Goal: Task Accomplishment & Management: Manage account settings

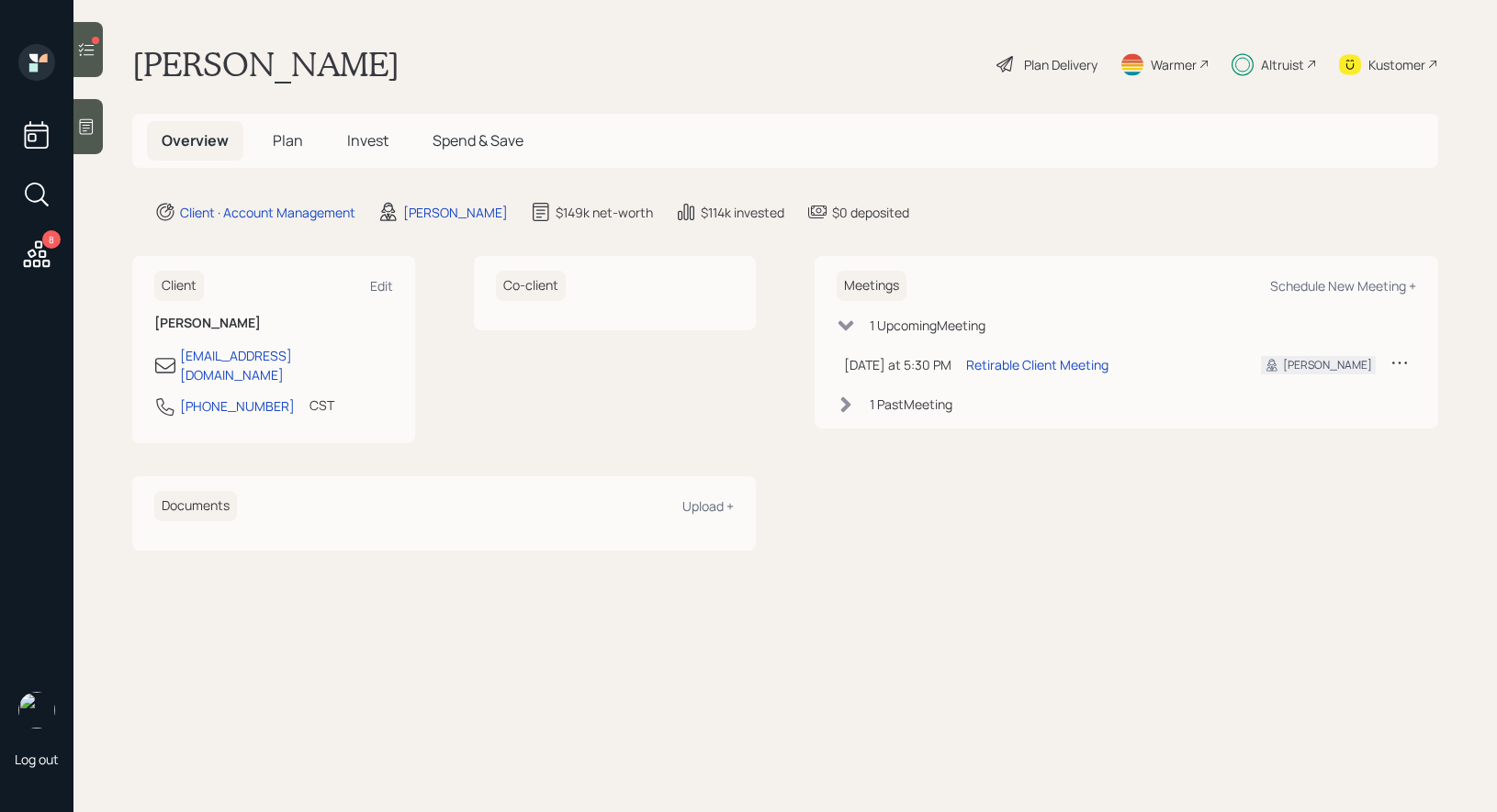
click at [360, 141] on span "Invest" at bounding box center [368, 140] width 42 height 20
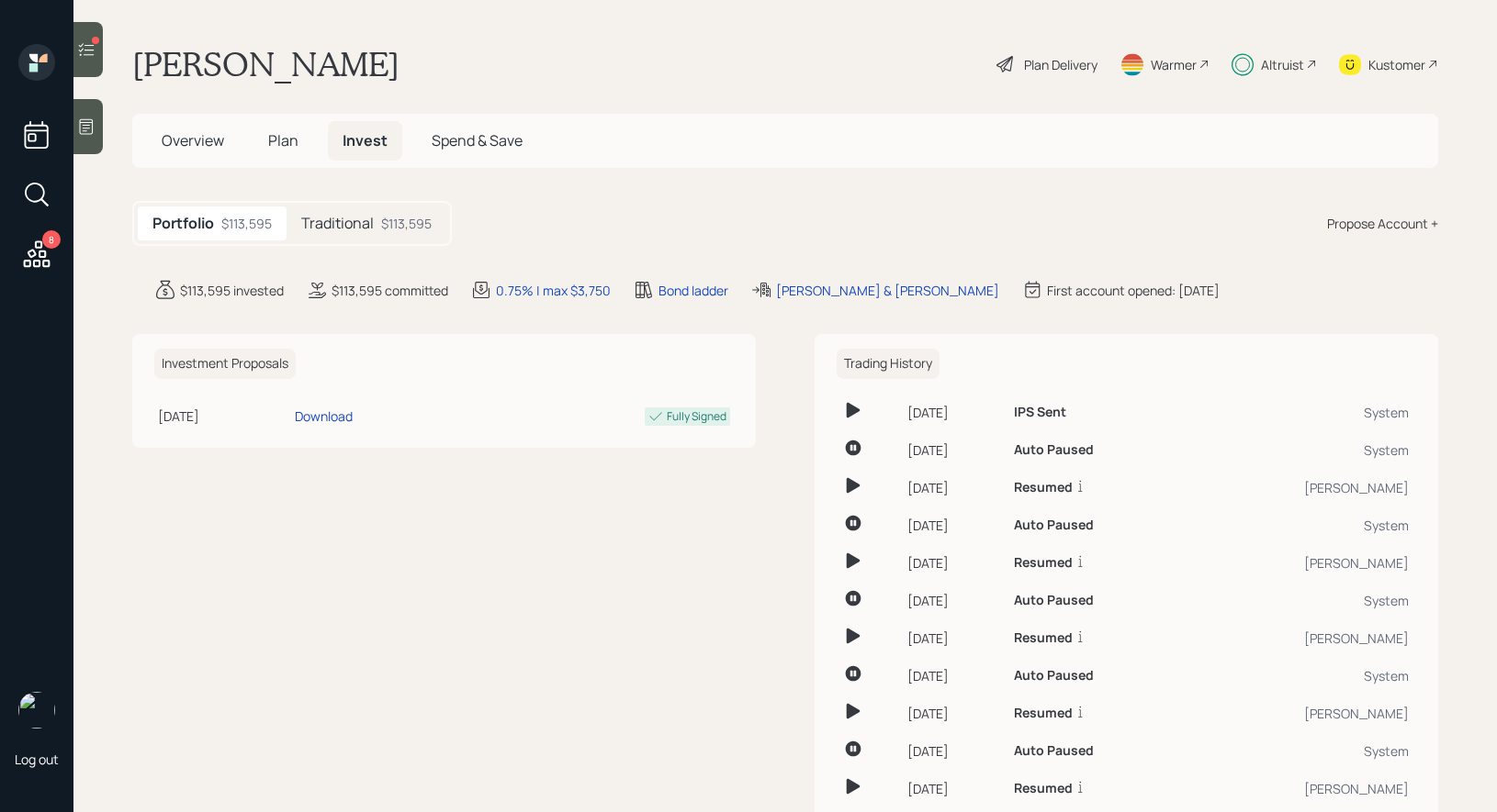
click at [337, 223] on h5 "Traditional" at bounding box center [337, 224] width 73 height 18
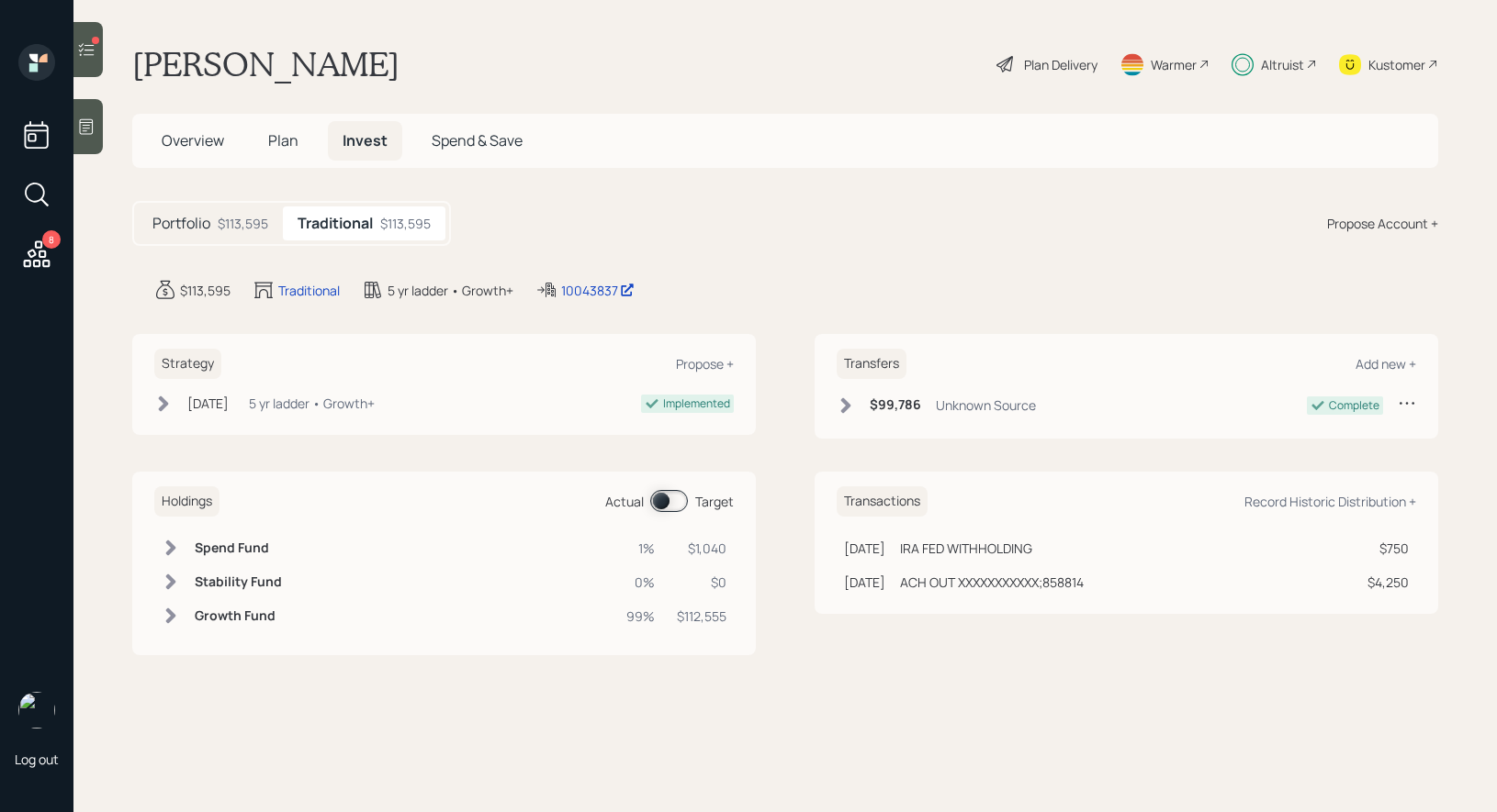
click at [668, 499] on span at bounding box center [669, 502] width 38 height 22
click at [79, 52] on icon at bounding box center [86, 50] width 18 height 18
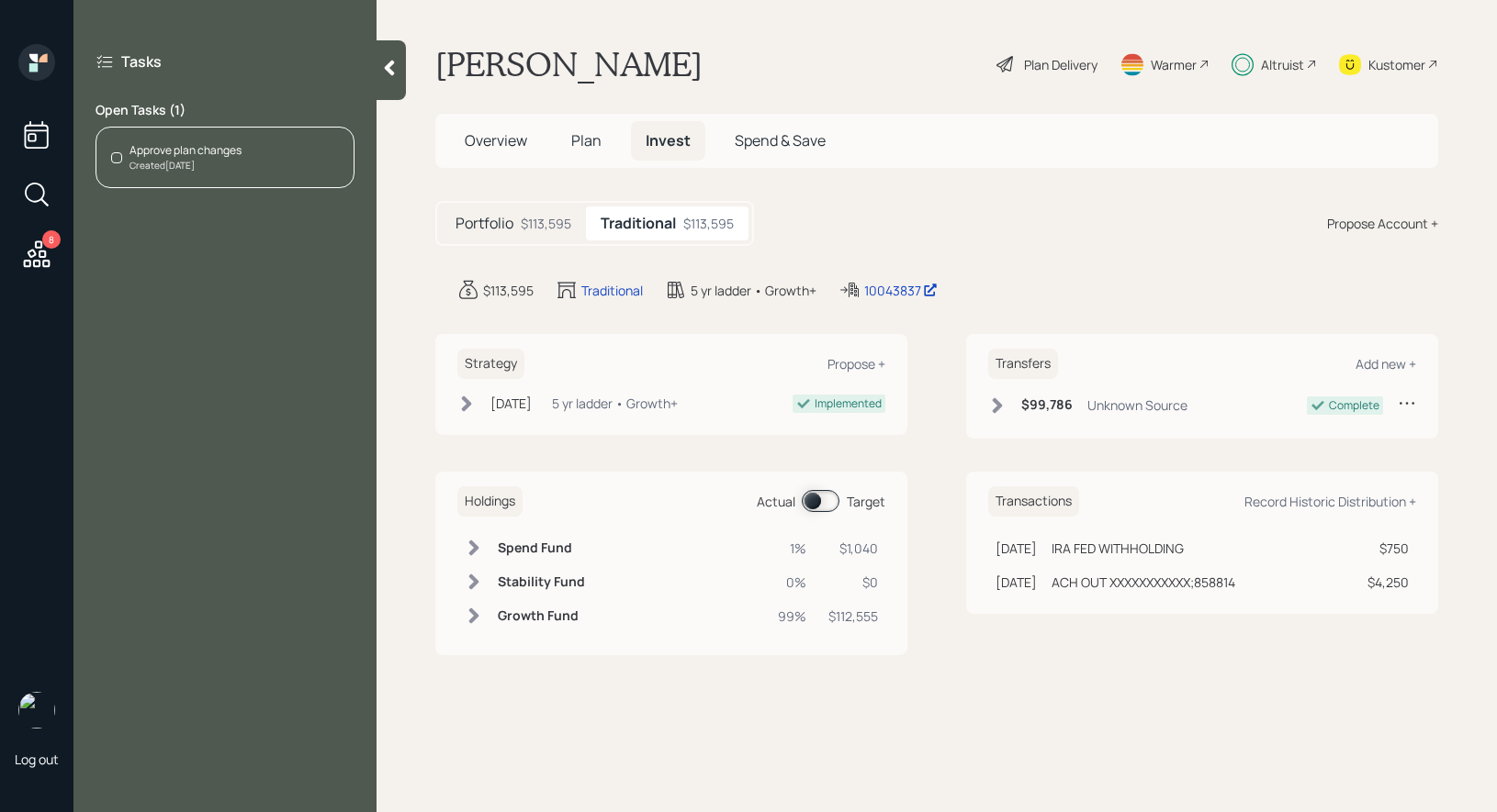
click at [204, 149] on div "Approve plan changes" at bounding box center [185, 150] width 112 height 17
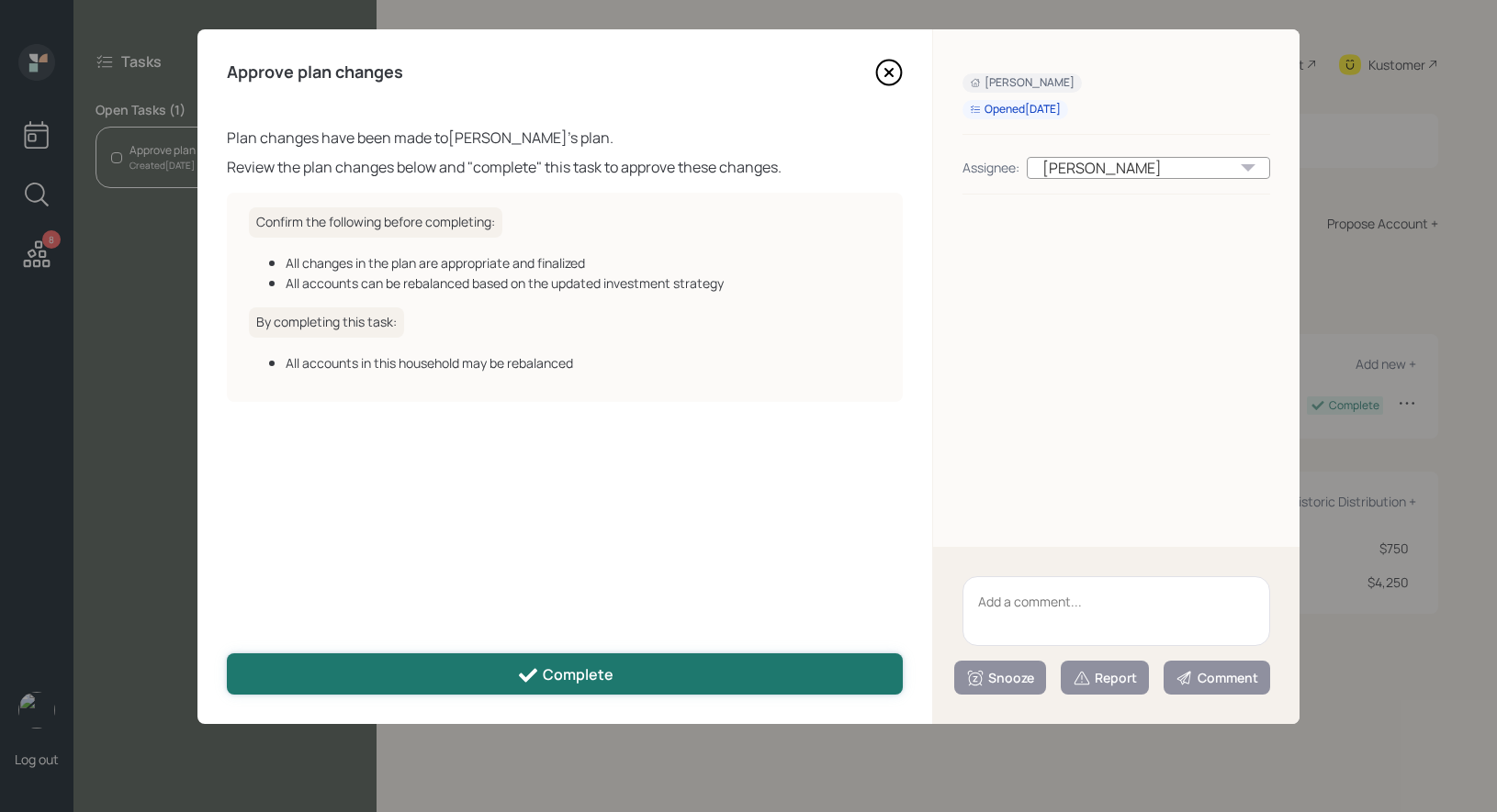
click at [537, 664] on button "Complete" at bounding box center [564, 675] width 676 height 42
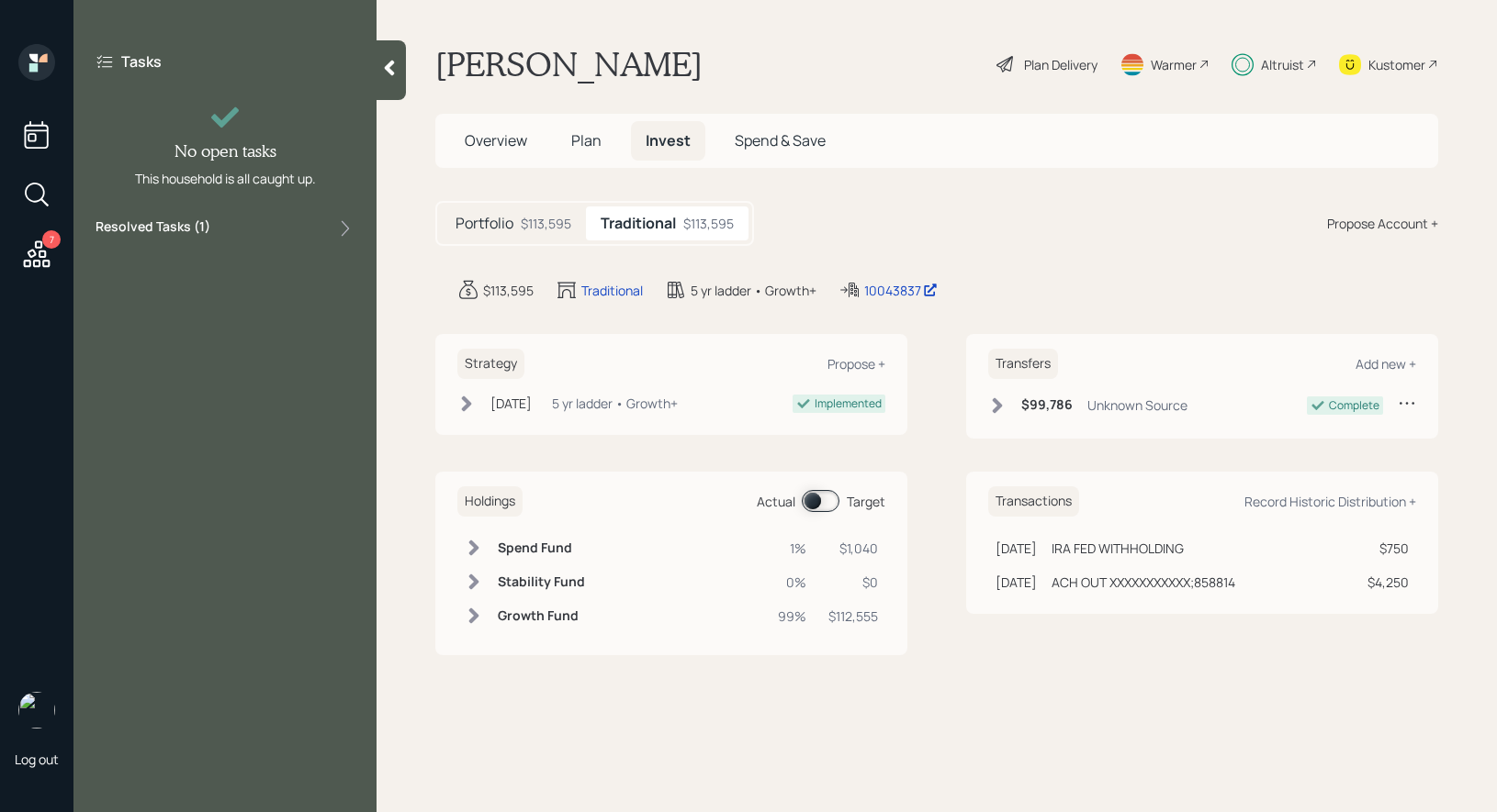
click at [39, 261] on icon at bounding box center [37, 254] width 27 height 27
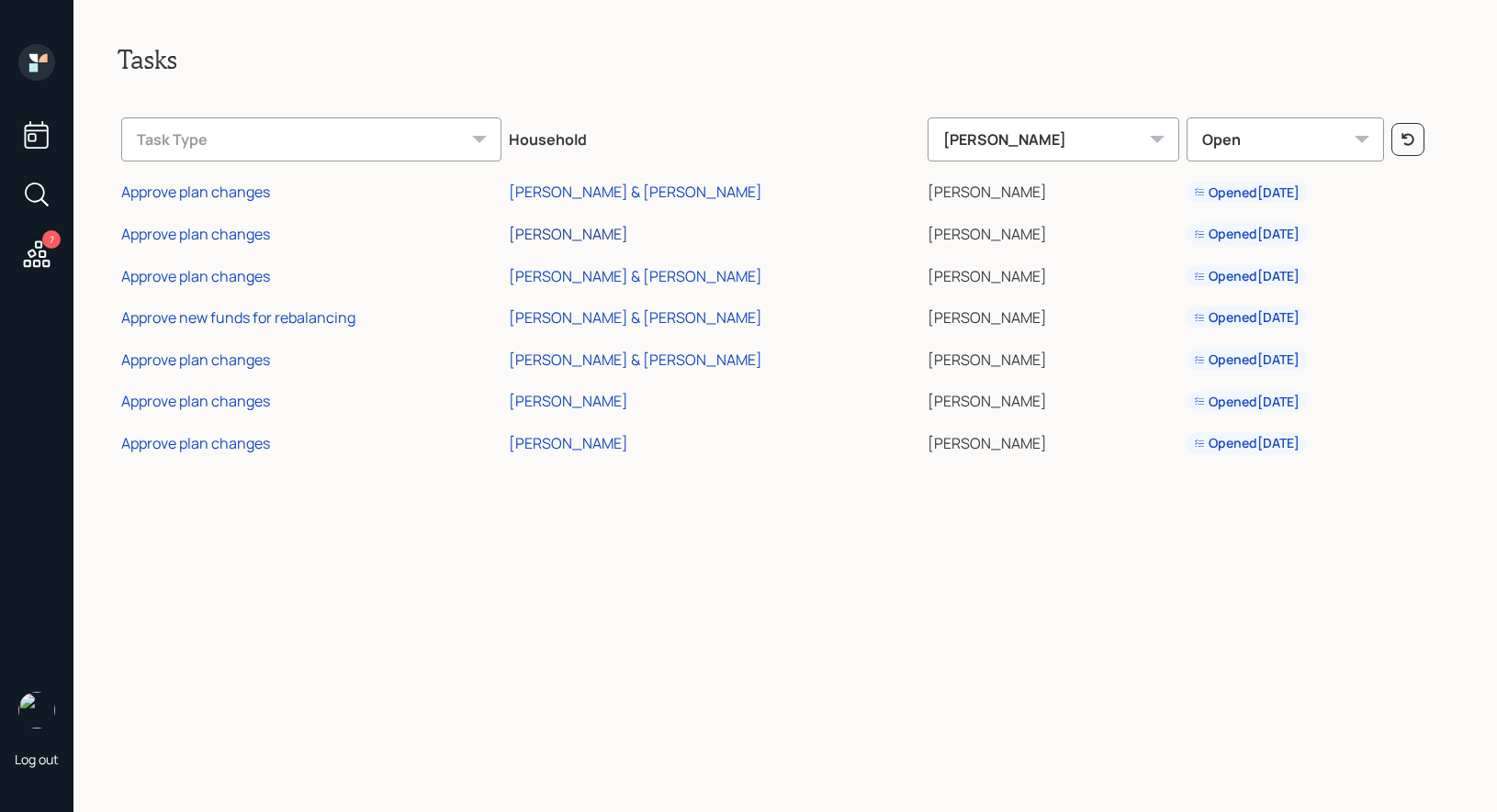
click at [573, 231] on div "[PERSON_NAME]" at bounding box center [568, 234] width 119 height 20
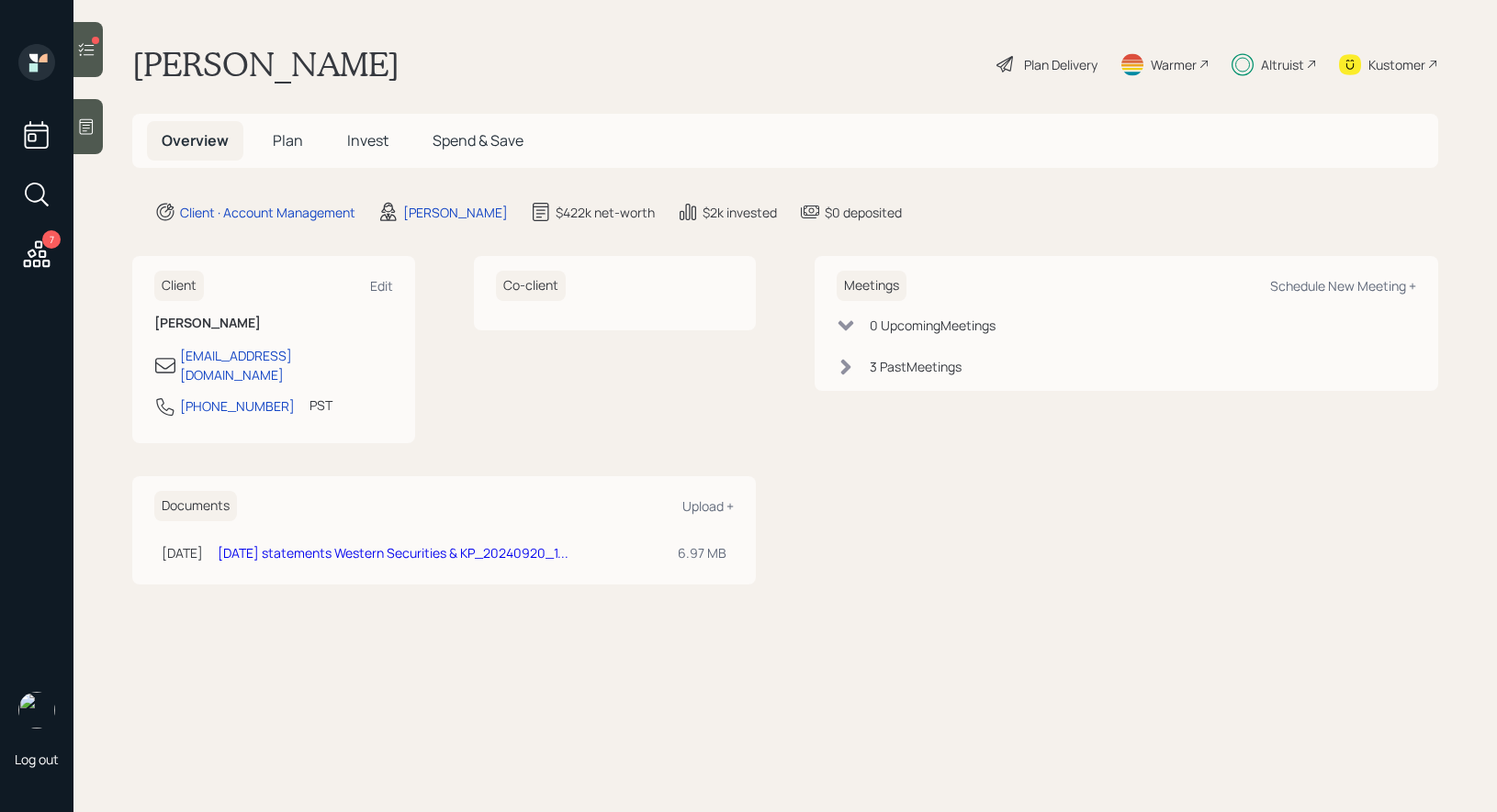
click at [92, 44] on icon at bounding box center [86, 50] width 18 height 18
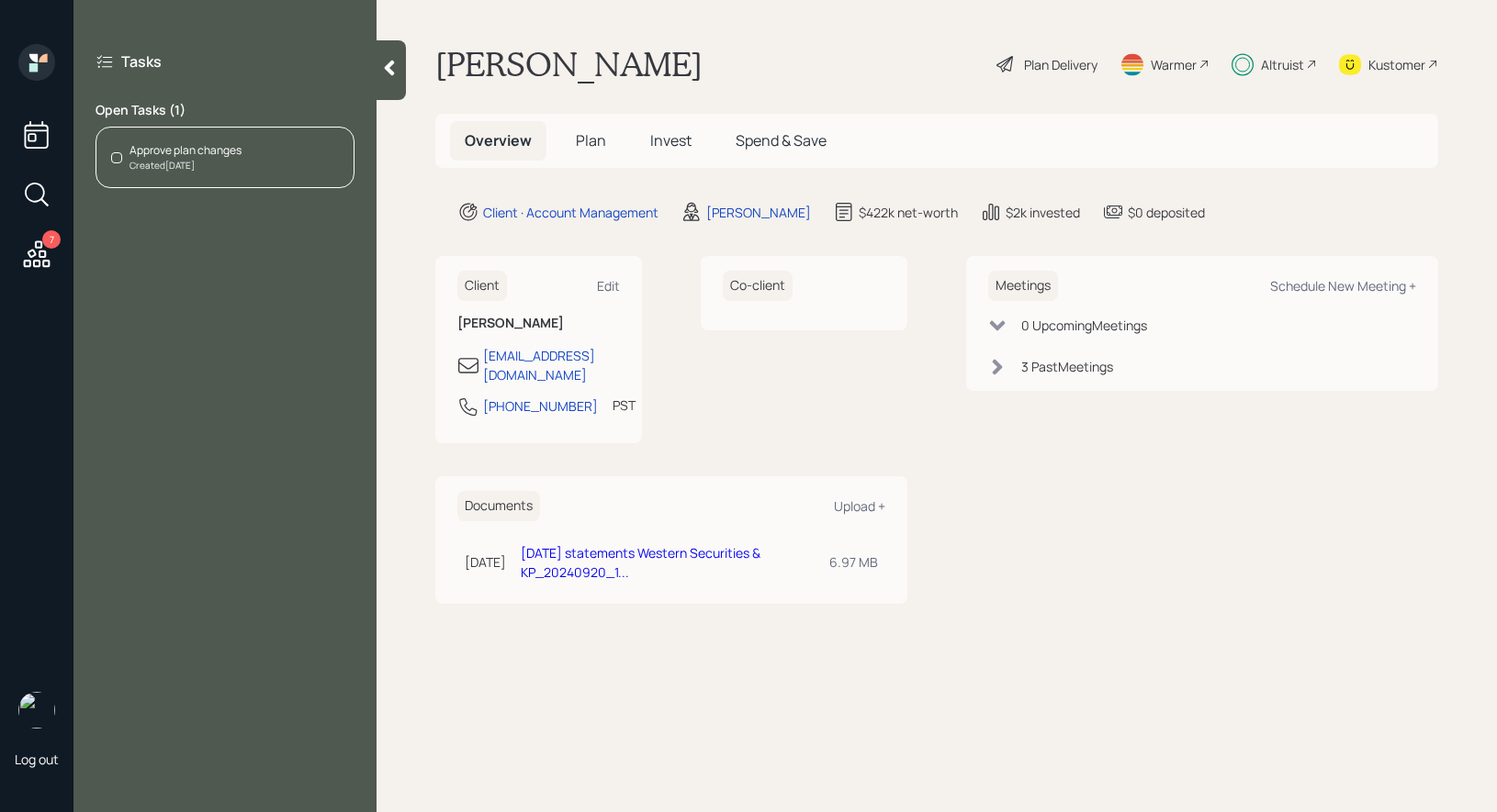
click at [669, 134] on span "Invest" at bounding box center [671, 140] width 42 height 20
